Goal: Task Accomplishment & Management: Manage account settings

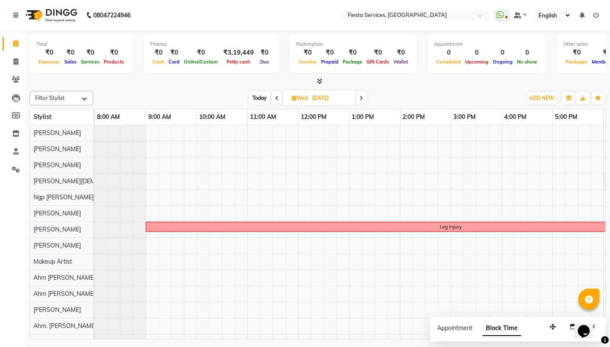
scroll to position [11, 153]
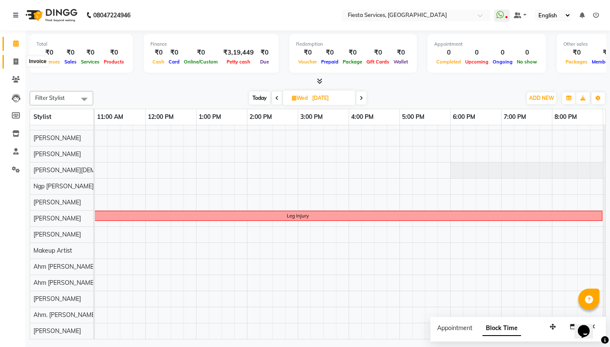
click at [19, 61] on span at bounding box center [15, 62] width 15 height 10
select select "service"
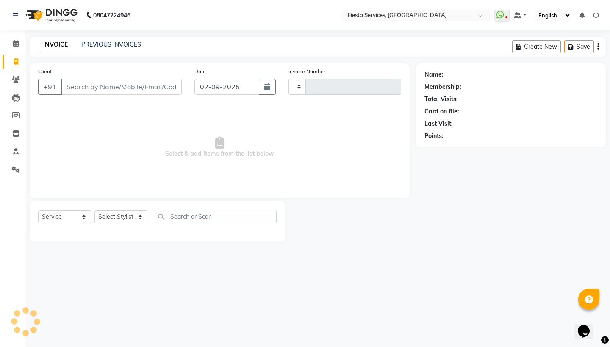
type input "1029"
select select "4929"
click at [123, 42] on link "PREVIOUS INVOICES" at bounding box center [111, 45] width 60 height 8
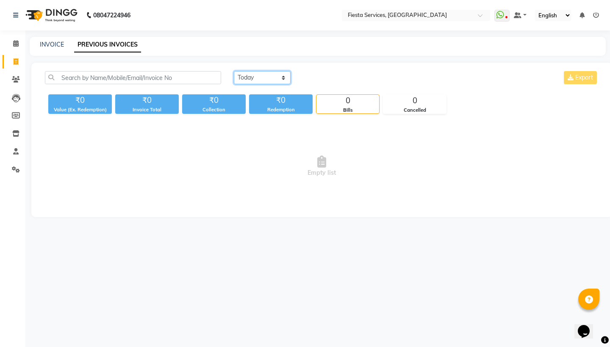
click at [245, 77] on select "[DATE] [DATE] Custom Range" at bounding box center [262, 77] width 57 height 13
select select "range"
click at [325, 81] on input "02-09-2025" at bounding box center [331, 78] width 59 height 12
select select "9"
select select "2025"
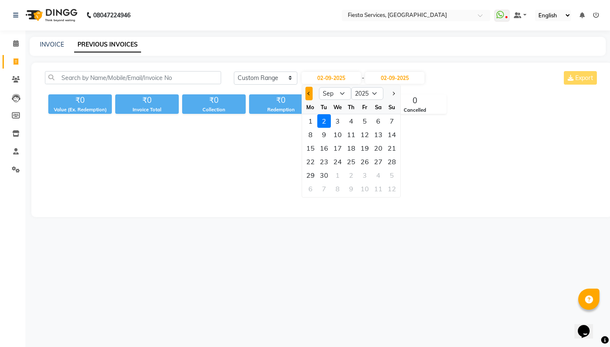
click at [309, 95] on span "Previous month" at bounding box center [308, 93] width 3 height 3
select select "8"
click at [382, 175] on div "30" at bounding box center [379, 176] width 14 height 14
type input "[DATE]"
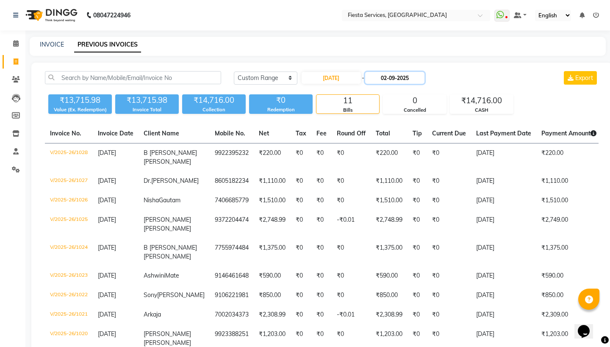
click at [394, 78] on input "02-09-2025" at bounding box center [394, 78] width 59 height 12
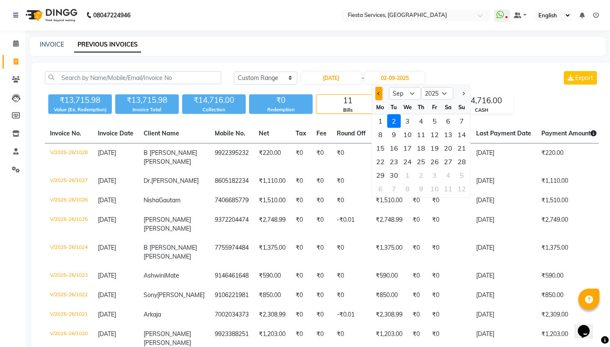
click at [378, 93] on span "Previous month" at bounding box center [378, 93] width 3 height 3
select select "8"
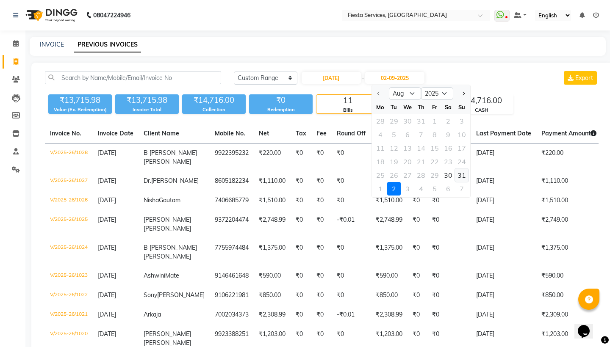
click at [465, 176] on div "31" at bounding box center [462, 176] width 14 height 14
type input "[DATE]"
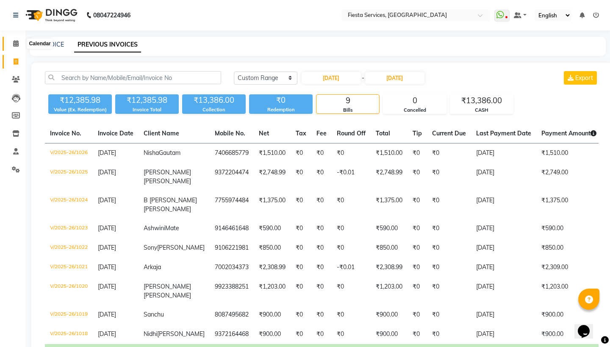
click at [18, 45] on icon at bounding box center [16, 43] width 6 height 6
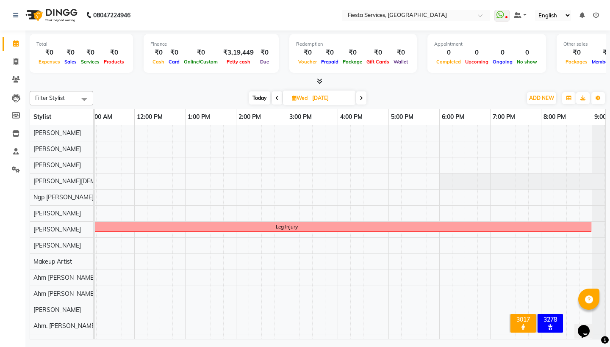
scroll to position [0, 164]
click at [261, 97] on span "Today" at bounding box center [259, 98] width 21 height 13
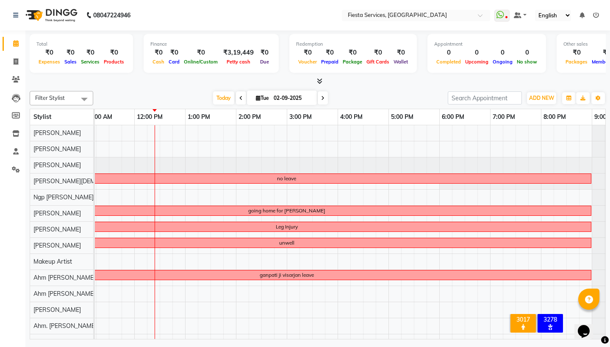
scroll to position [0, 163]
click at [222, 97] on span "Today" at bounding box center [223, 98] width 21 height 13
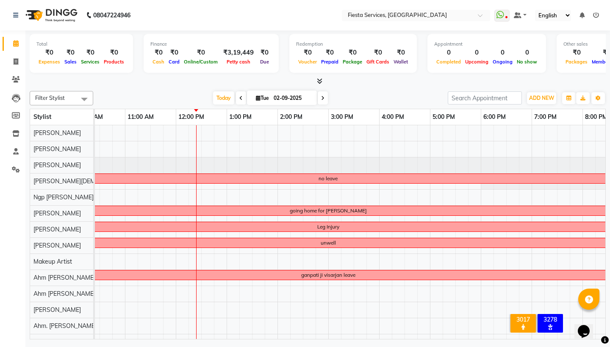
scroll to position [0, 0]
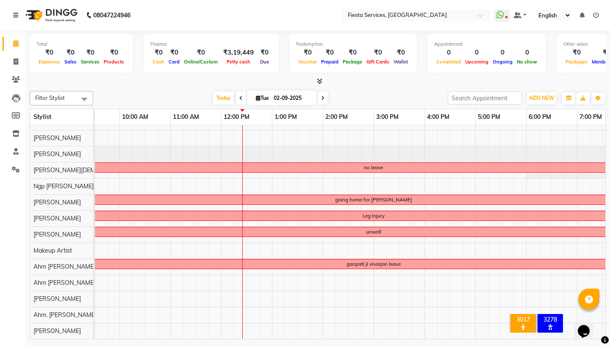
click at [322, 95] on span at bounding box center [323, 98] width 10 height 13
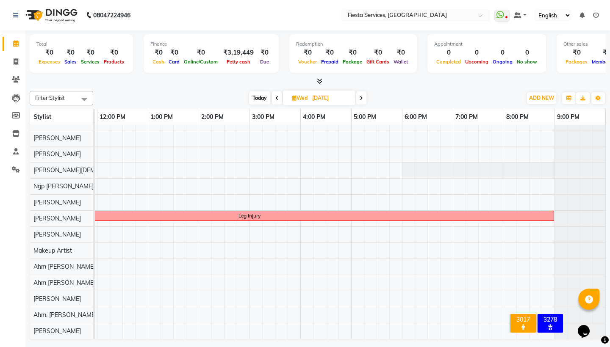
click at [358, 98] on span at bounding box center [361, 98] width 10 height 13
click at [358, 98] on span at bounding box center [360, 98] width 10 height 13
type input "[DATE]"
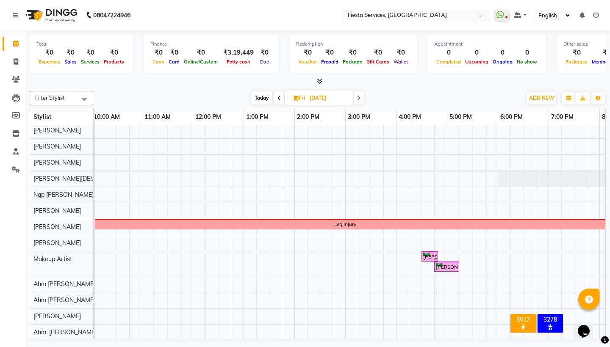
click at [104, 197] on div "Leg [PERSON_NAME], 04:30 PM-04:50 PM, Makeup-Sari Draping [PERSON_NAME], 04:45 …" at bounding box center [345, 240] width 712 height 234
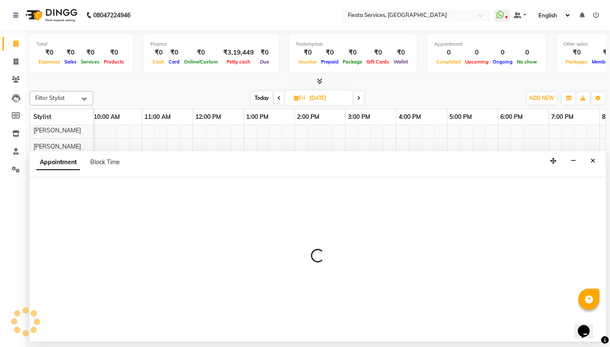
select select "88382"
select select "tentative"
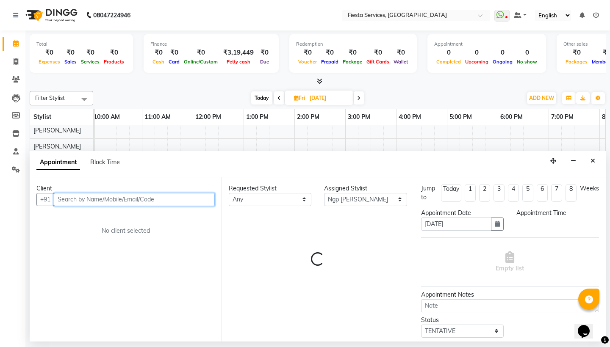
select select "615"
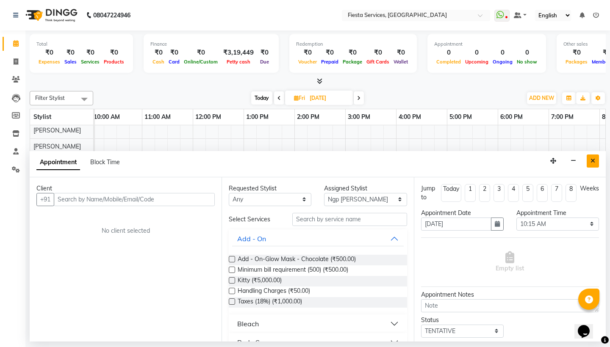
click at [592, 155] on button "Close" at bounding box center [593, 161] width 12 height 13
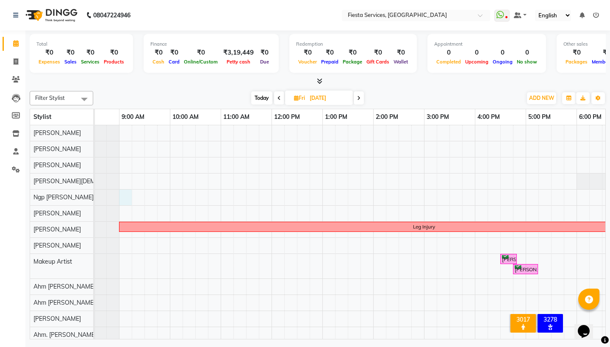
click at [131, 197] on div "Leg [PERSON_NAME], 04:30 PM-04:50 PM, Makeup-Sari Draping [PERSON_NAME], 04:45 …" at bounding box center [424, 242] width 712 height 234
select select "88382"
select select "540"
select select "tentative"
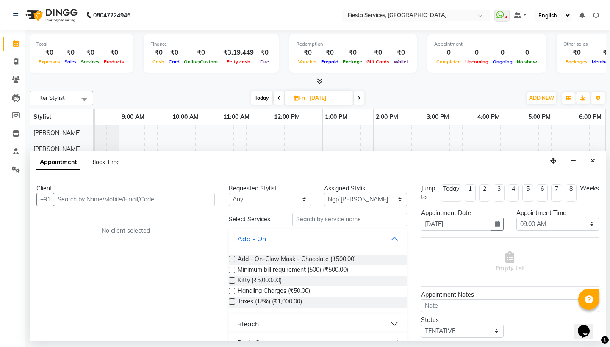
click at [113, 163] on span "Block Time" at bounding box center [105, 162] width 30 height 8
select select "88382"
select select "540"
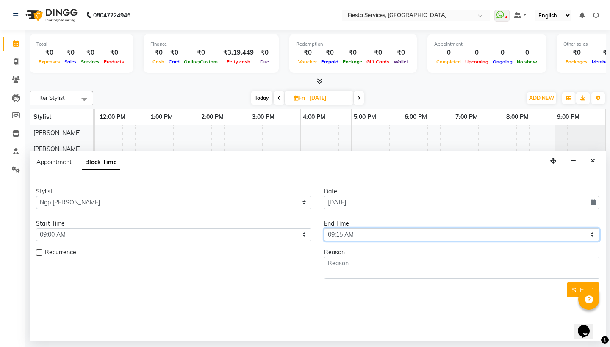
click at [340, 236] on select "Select 09:00 AM 09:15 AM 09:30 AM 09:45 AM 10:00 AM 10:15 AM 10:30 AM 10:45 AM …" at bounding box center [461, 234] width 275 height 13
select select "1260"
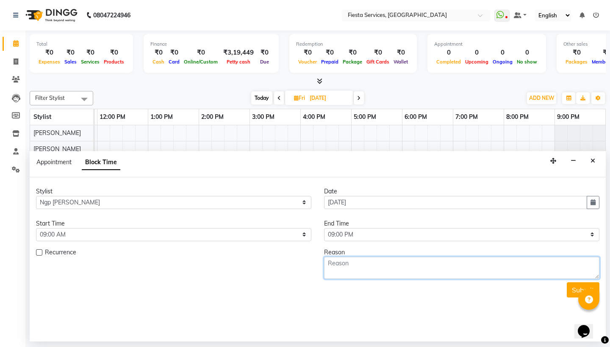
click at [355, 270] on textarea at bounding box center [461, 268] width 275 height 22
type textarea "Personal Leave"
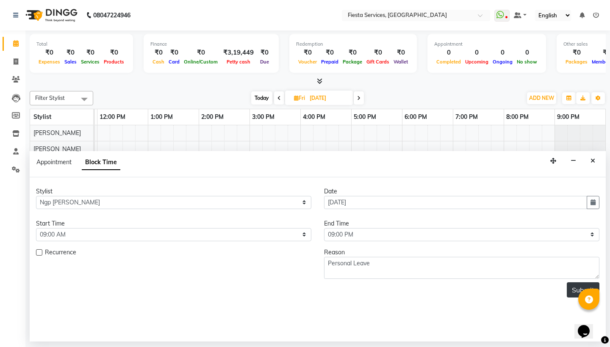
click at [578, 287] on button "Submit" at bounding box center [583, 290] width 33 height 15
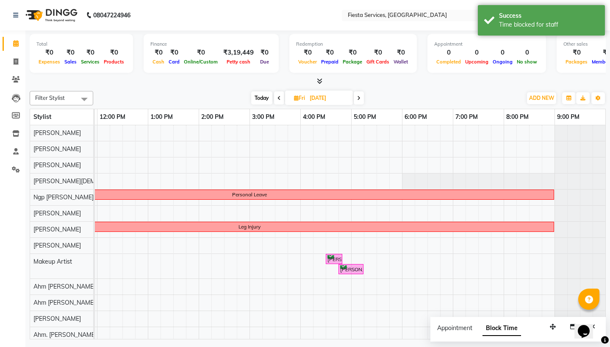
click at [258, 99] on span "Today" at bounding box center [261, 98] width 21 height 13
type input "02-09-2025"
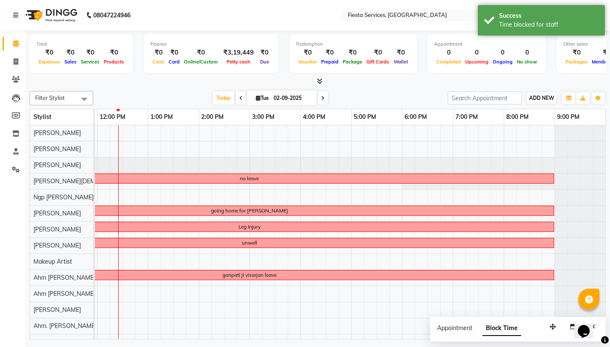
click at [550, 99] on span "ADD NEW" at bounding box center [541, 98] width 25 height 6
click at [578, 144] on link "Add Attendance" at bounding box center [590, 147] width 67 height 11
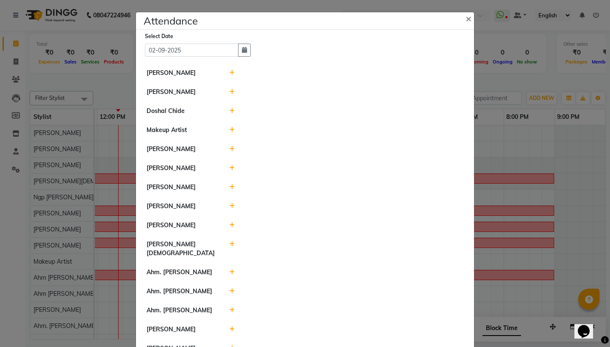
drag, startPoint x: 272, startPoint y: 20, endPoint x: 356, endPoint y: 17, distance: 84.4
click at [356, 17] on div "Attendance ×" at bounding box center [305, 20] width 338 height 17
click at [233, 72] on icon at bounding box center [232, 73] width 6 height 6
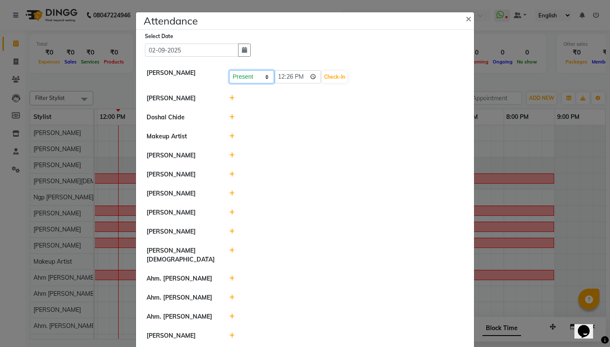
click at [252, 78] on select "Present Absent Late Half Day Weekly Off" at bounding box center [251, 76] width 45 height 13
select select "A"
click at [282, 79] on button "Save" at bounding box center [283, 77] width 17 height 12
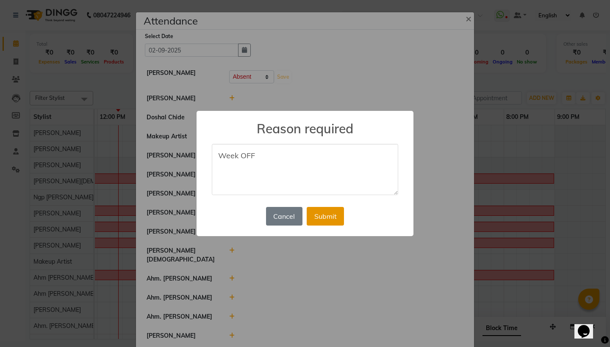
type textarea "Week OFF"
click at [338, 213] on button "Submit" at bounding box center [325, 216] width 37 height 19
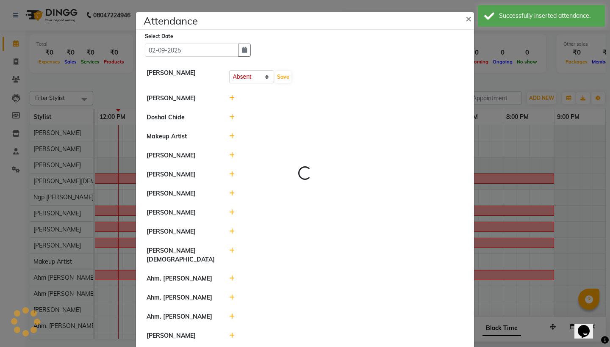
select select "A"
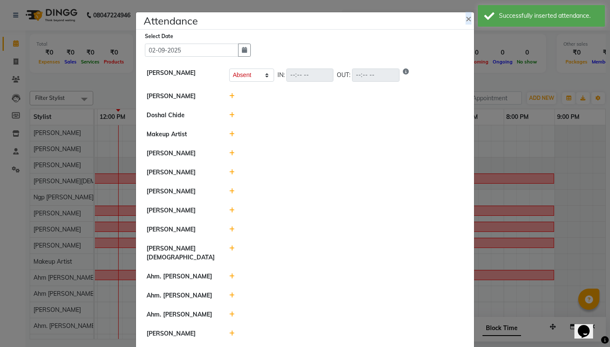
drag, startPoint x: 325, startPoint y: 25, endPoint x: 394, endPoint y: 25, distance: 68.6
click at [395, 25] on div "Attendance ×" at bounding box center [305, 20] width 338 height 17
drag, startPoint x: 341, startPoint y: 20, endPoint x: 372, endPoint y: 34, distance: 33.8
click at [372, 34] on div "Attendance × Select Date [DATE] [PERSON_NAME] Present Absent Late Half Day Week…" at bounding box center [305, 303] width 339 height 582
click at [230, 97] on icon at bounding box center [232, 96] width 6 height 6
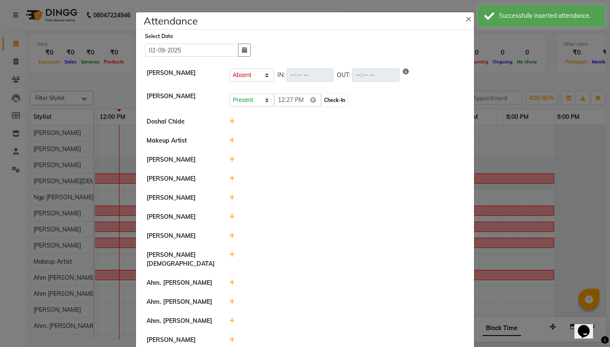
click at [322, 103] on button "Check-In" at bounding box center [334, 100] width 25 height 12
select select "A"
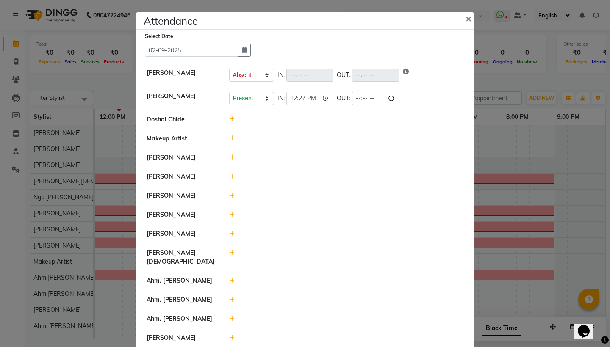
click at [231, 120] on icon at bounding box center [232, 120] width 6 height 6
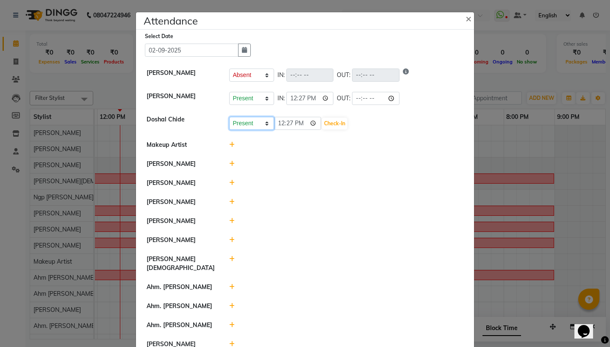
select select "A"
click at [287, 126] on button "Save" at bounding box center [283, 124] width 17 height 12
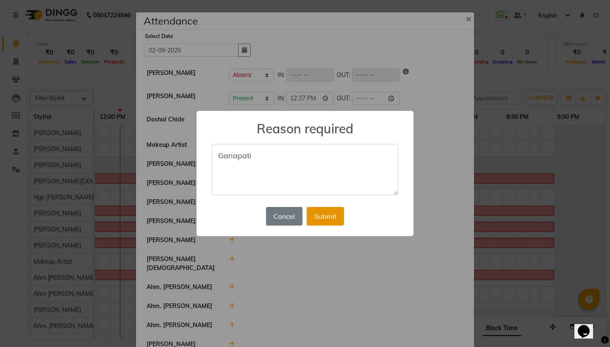
type textarea "Ganapati"
click at [331, 218] on button "Submit" at bounding box center [325, 216] width 37 height 19
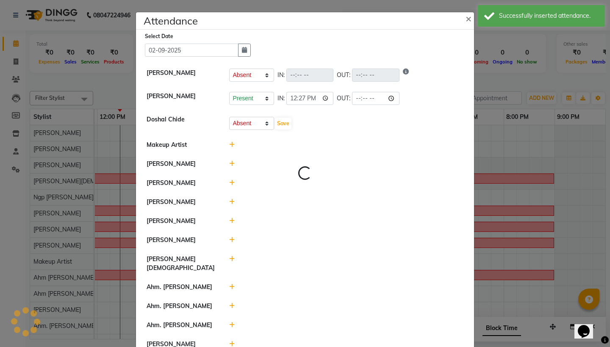
select select "A"
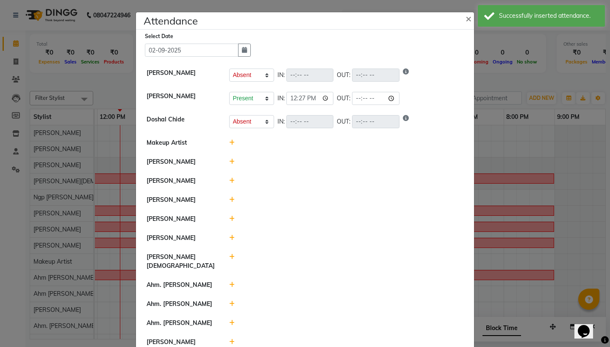
click at [232, 162] on icon at bounding box center [232, 162] width 6 height 6
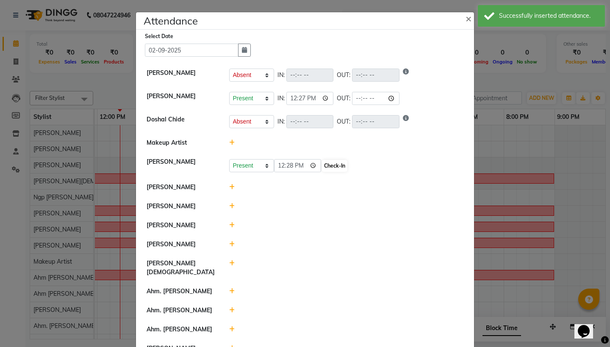
click at [326, 166] on button "Check-In" at bounding box center [334, 166] width 25 height 12
select select "A"
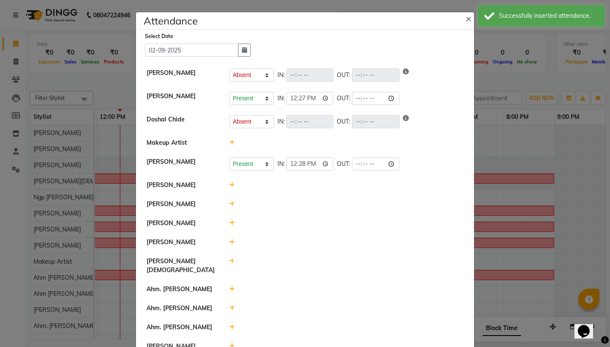
click at [235, 183] on div at bounding box center [346, 185] width 247 height 9
click at [234, 183] on div at bounding box center [346, 185] width 247 height 9
click at [232, 185] on icon at bounding box center [232, 185] width 6 height 6
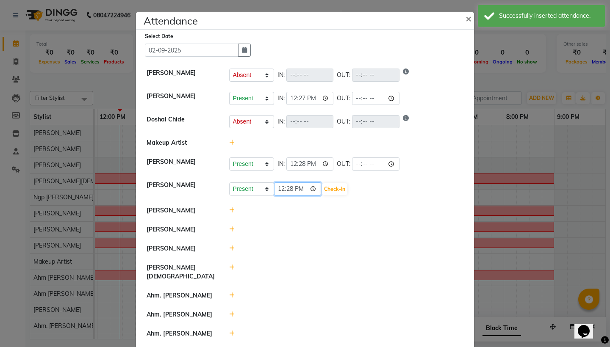
click at [295, 194] on input "12:28" at bounding box center [297, 189] width 47 height 13
click at [331, 192] on button "Check-In" at bounding box center [334, 189] width 25 height 12
select select "A"
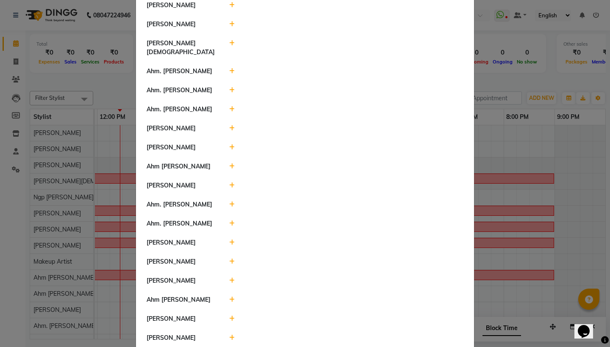
scroll to position [224, 0]
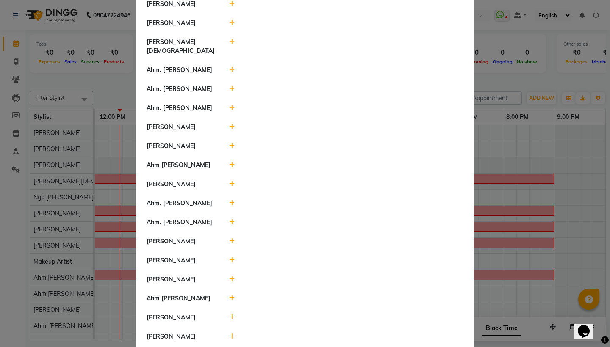
click at [233, 162] on icon at bounding box center [232, 165] width 6 height 6
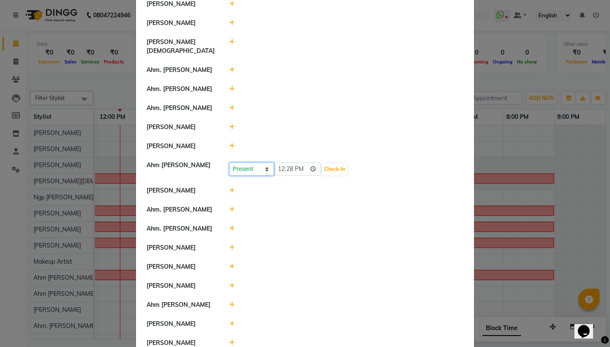
select select "A"
click at [285, 165] on button "Save" at bounding box center [283, 170] width 17 height 12
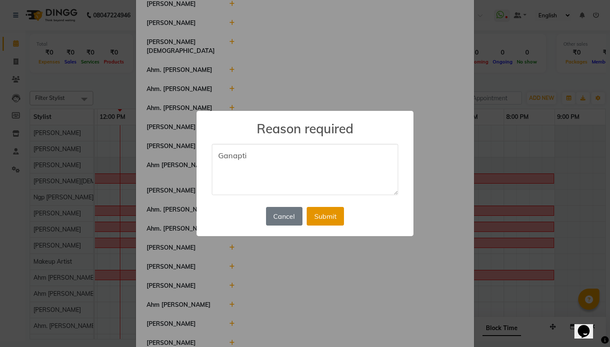
type textarea "Ganapti"
click at [324, 216] on button "Submit" at bounding box center [325, 216] width 37 height 19
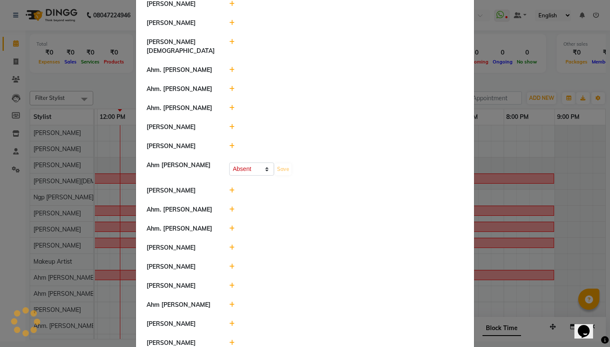
select select "A"
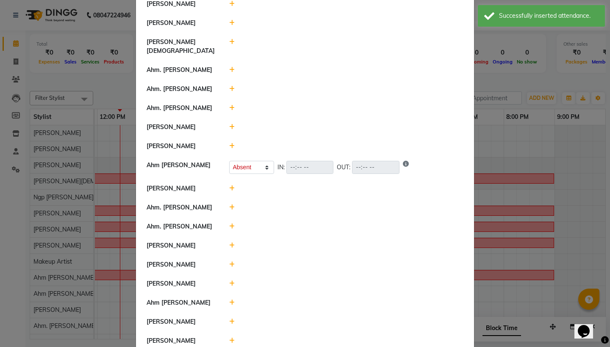
click at [230, 186] on icon at bounding box center [232, 189] width 6 height 6
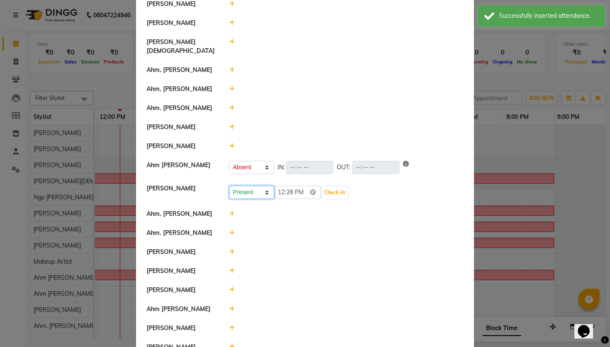
click at [244, 186] on select "Present Absent Late Half Day Weekly Off" at bounding box center [251, 192] width 45 height 13
select select "A"
click at [283, 187] on button "Save" at bounding box center [283, 193] width 17 height 12
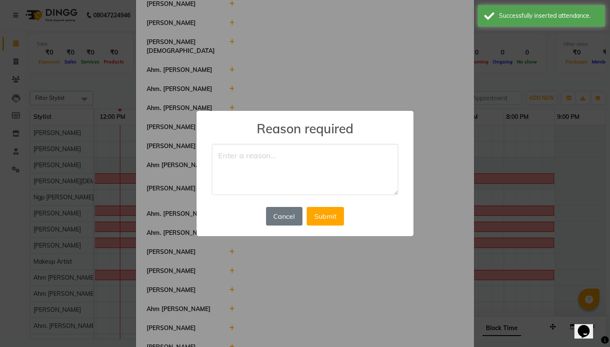
click at [283, 186] on textarea at bounding box center [305, 170] width 186 height 52
type textarea "Unwell"
click at [328, 219] on button "Submit" at bounding box center [325, 216] width 37 height 19
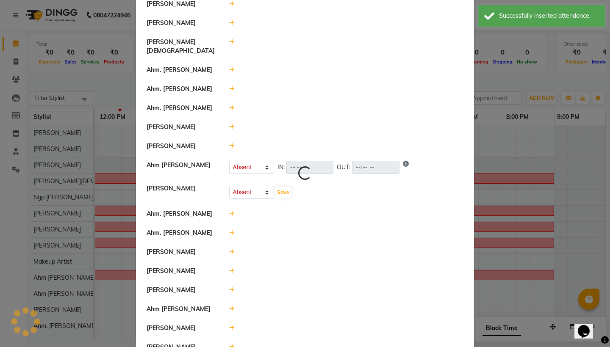
select select "A"
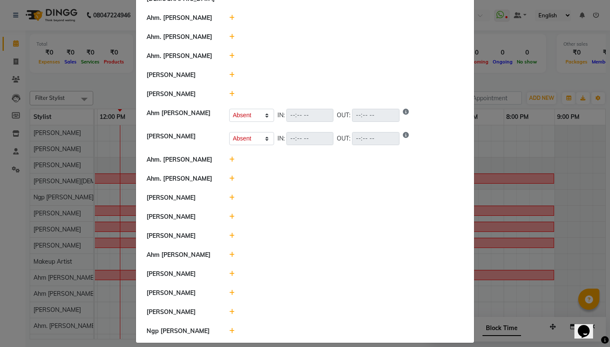
scroll to position [275, 0]
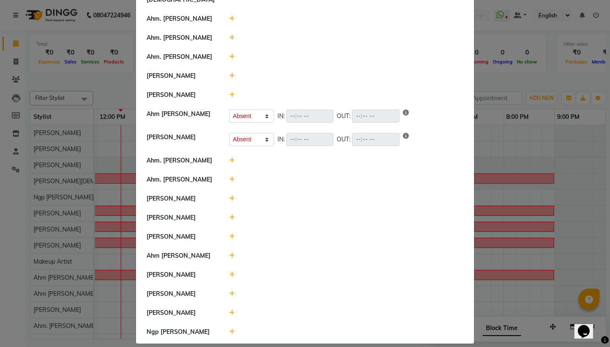
click at [233, 215] on icon at bounding box center [232, 218] width 6 height 6
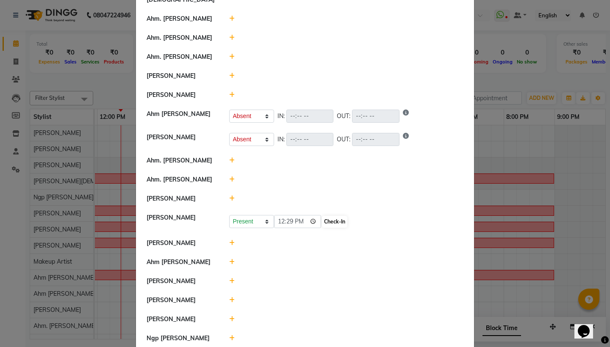
click at [322, 216] on button "Check-In" at bounding box center [334, 222] width 25 height 12
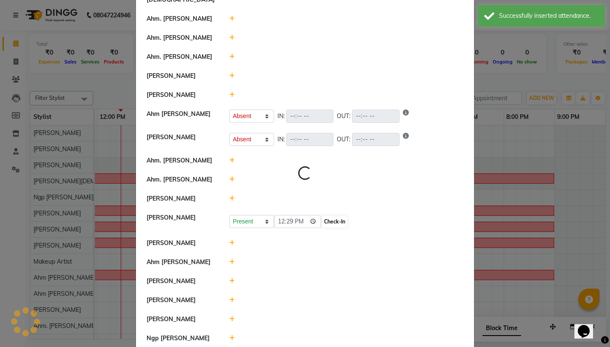
select select "A"
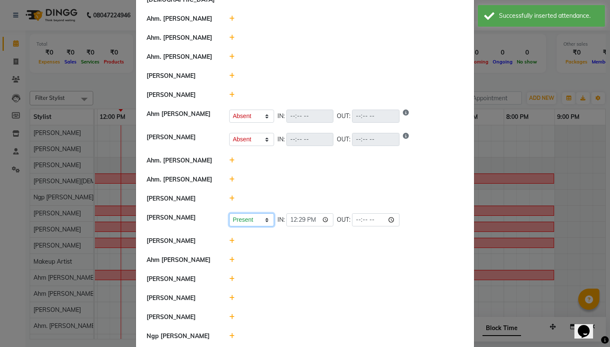
select select "A"
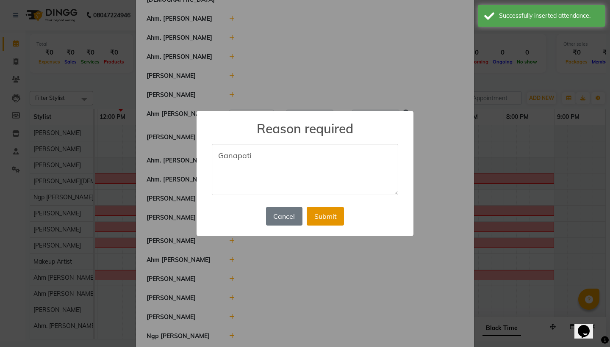
type textarea "Ganapati"
click at [333, 215] on button "Submit" at bounding box center [325, 216] width 37 height 19
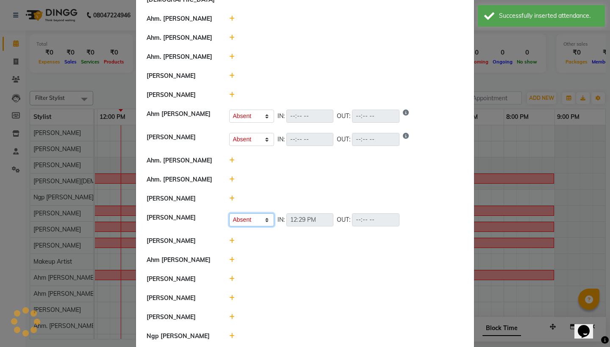
select select "A"
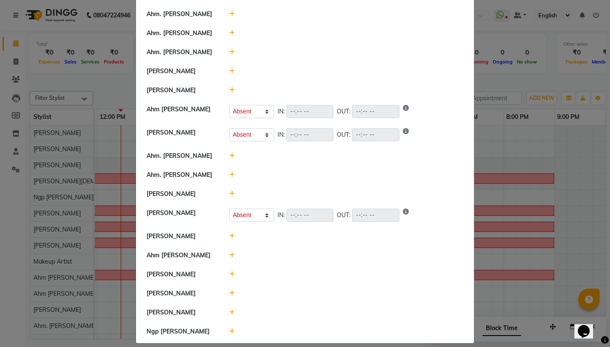
scroll to position [279, 0]
click at [230, 310] on icon at bounding box center [232, 313] width 6 height 6
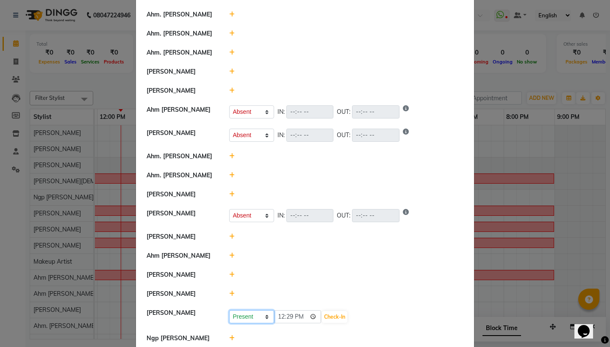
select select "A"
click at [282, 311] on button "Save" at bounding box center [283, 317] width 17 height 12
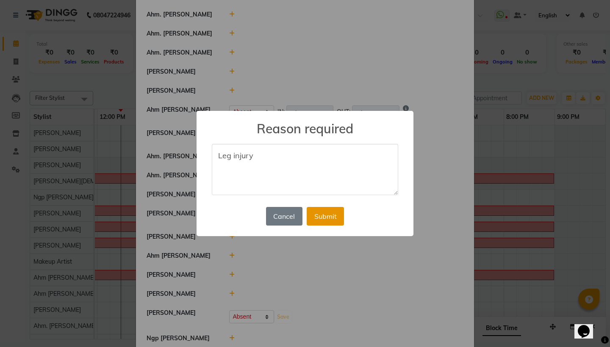
type textarea "Leg injury"
click at [332, 214] on button "Submit" at bounding box center [325, 216] width 37 height 19
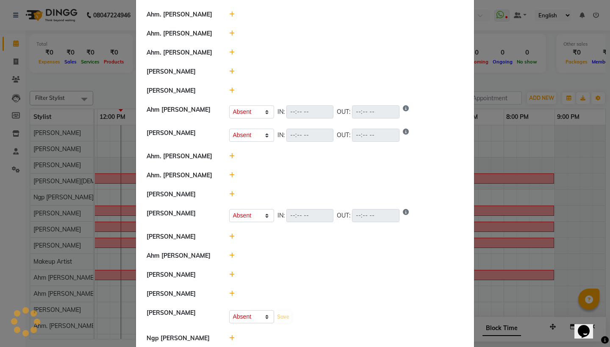
select select "A"
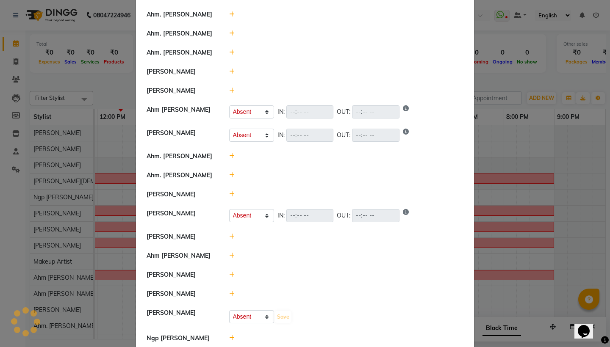
select select "A"
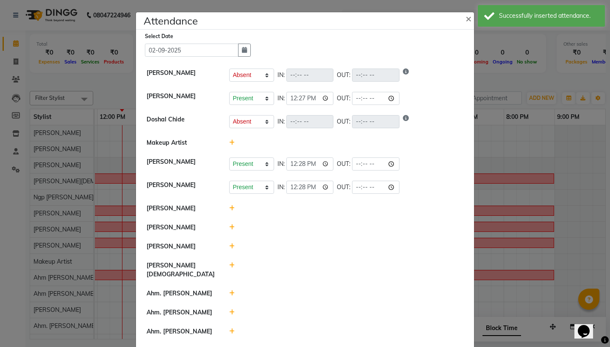
scroll to position [0, 0]
click at [246, 51] on icon "button" at bounding box center [244, 50] width 5 height 6
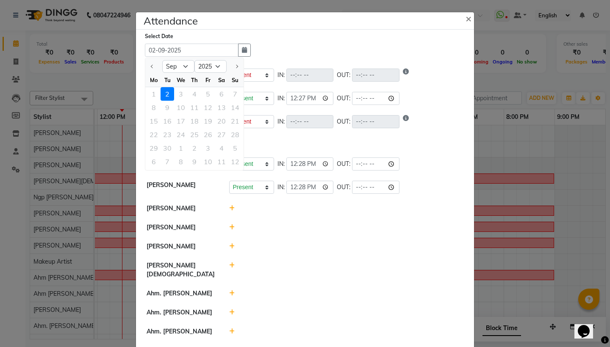
click at [153, 94] on div "1 2 3 4 5 6 7" at bounding box center [194, 94] width 98 height 14
click at [152, 67] on div at bounding box center [153, 67] width 17 height 14
click at [295, 38] on div "Select Date [DATE] [DATE] Mo Tu We Th Fr Sa Su 1 2 3 4 5 6 7 8 9 10 11 12 13 14…" at bounding box center [308, 44] width 327 height 25
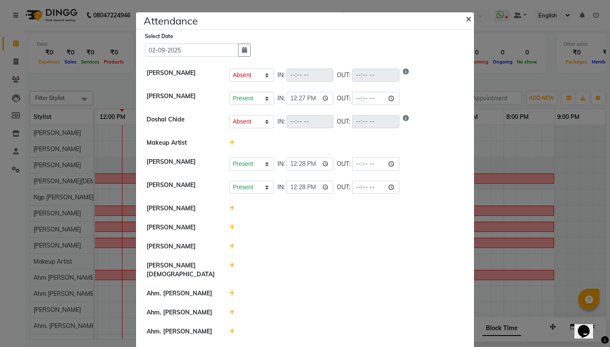
click at [469, 19] on span "×" at bounding box center [469, 18] width 6 height 13
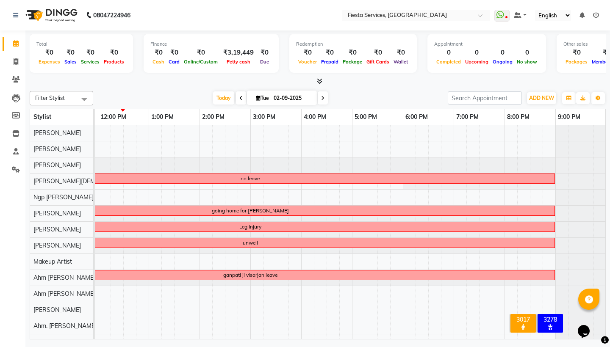
click at [321, 97] on icon at bounding box center [322, 98] width 3 height 5
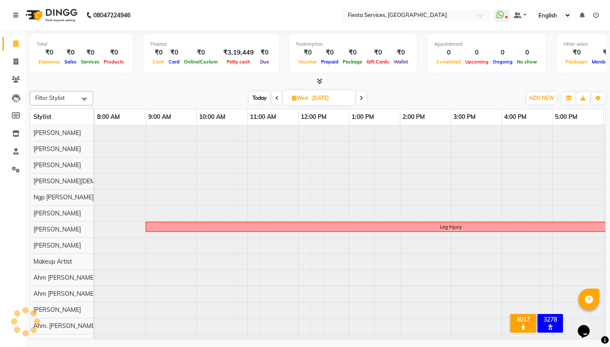
scroll to position [0, 201]
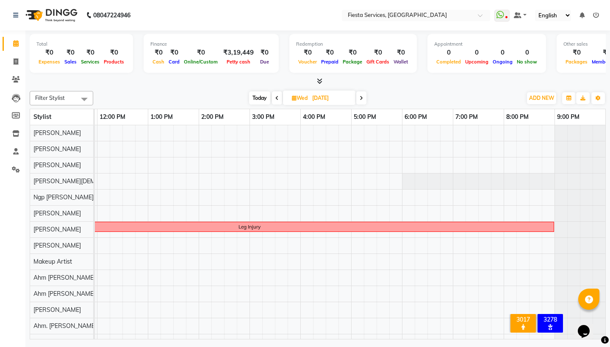
click at [275, 97] on icon at bounding box center [276, 98] width 3 height 5
type input "02-09-2025"
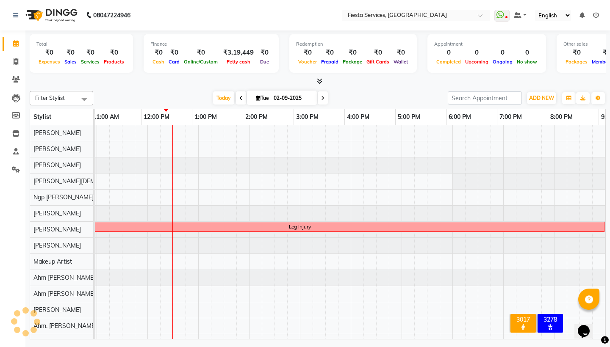
scroll to position [0, 0]
